Goal: Task Accomplishment & Management: Use online tool/utility

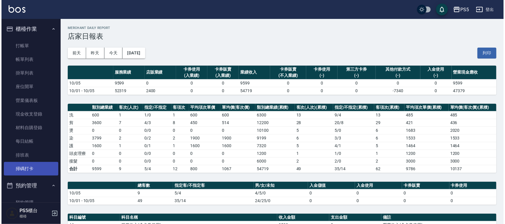
scroll to position [95, 0]
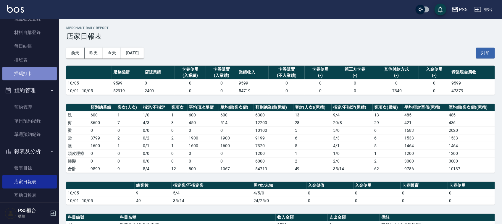
click at [31, 72] on link "掃碼打卡" at bounding box center [29, 74] width 54 height 14
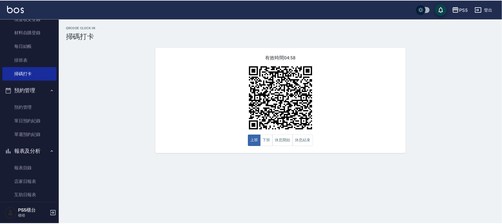
scroll to position [169, 0]
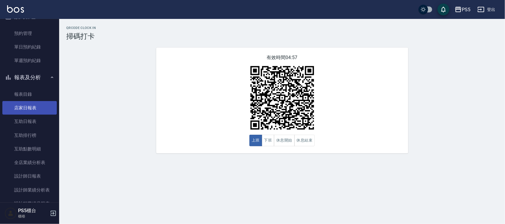
click at [39, 106] on link "店家日報表" at bounding box center [29, 108] width 54 height 14
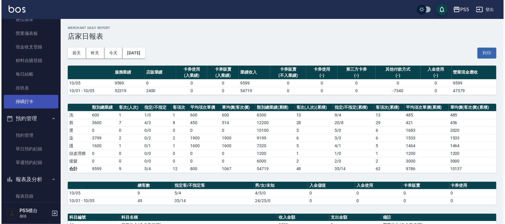
scroll to position [58, 0]
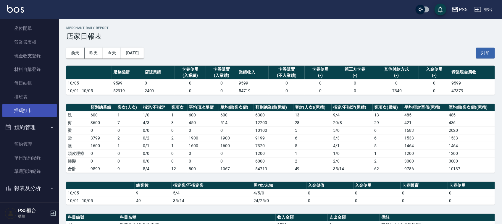
click at [35, 104] on link "掃碼打卡" at bounding box center [29, 111] width 54 height 14
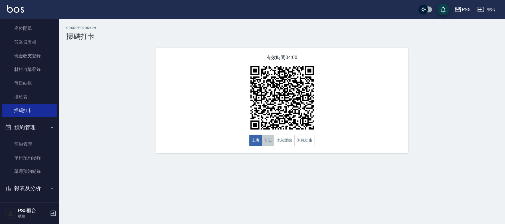
click at [264, 137] on button "下班" at bounding box center [268, 141] width 13 height 12
